Goal: Information Seeking & Learning: Learn about a topic

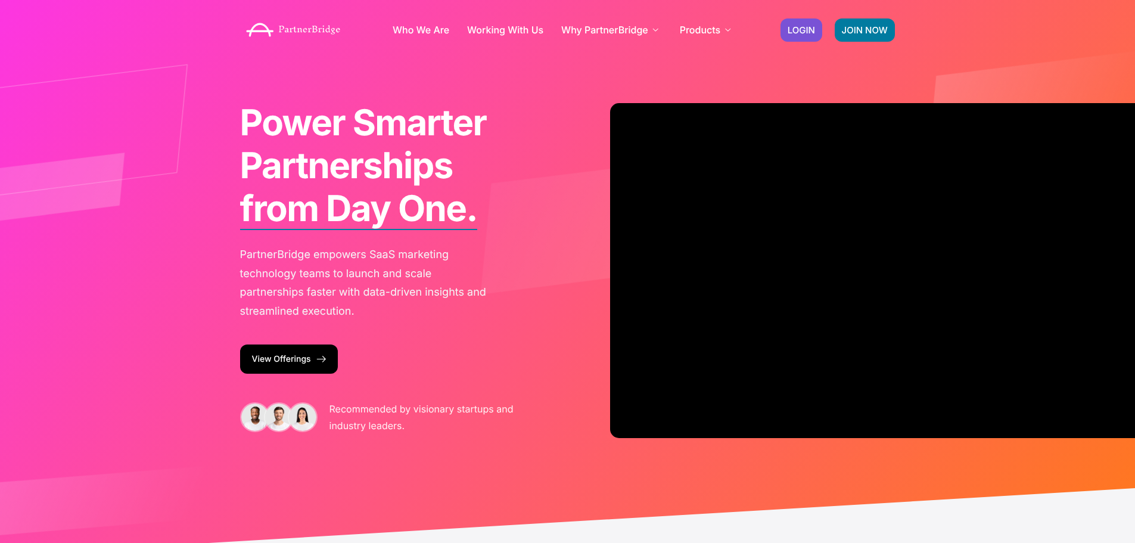
click at [299, 352] on link "View Offerings" at bounding box center [289, 358] width 98 height 29
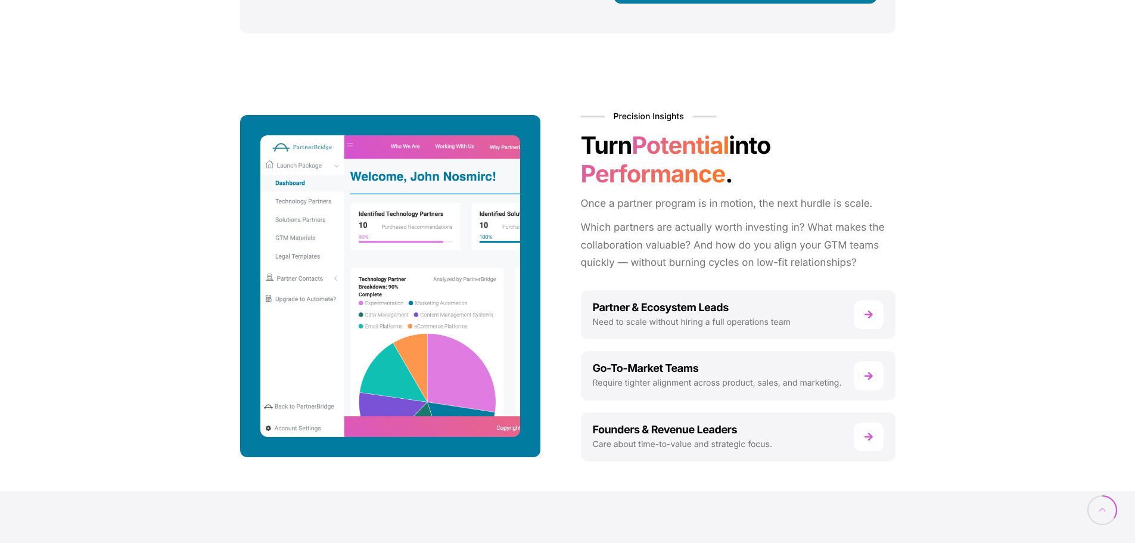
scroll to position [715, 0]
